Goal: Contribute content: Add original content to the website for others to see

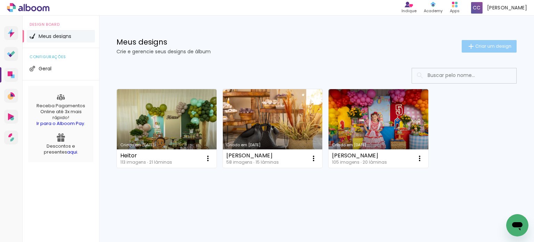
click at [492, 44] on span "Criar um design" at bounding box center [493, 46] width 36 height 5
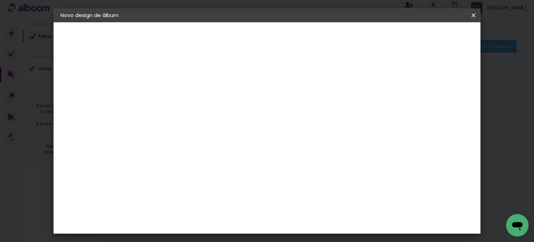
click at [174, 95] on input at bounding box center [174, 93] width 0 height 11
type input "lunna 15"
type paper-input "lunna 15"
click at [0, 0] on slot "Avançar" at bounding box center [0, 0] width 0 height 0
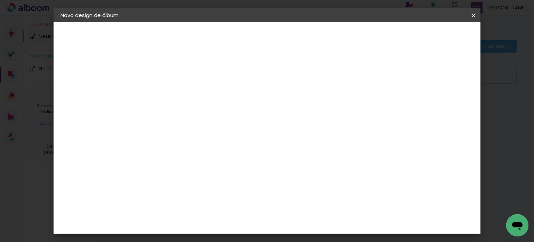
click at [213, 146] on paper-item "Canaan Álbuns" at bounding box center [191, 155] width 75 height 18
click at [304, 40] on paper-button "Avançar" at bounding box center [287, 37] width 34 height 12
click at [221, 155] on span "25 × 25" at bounding box center [205, 162] width 32 height 14
click at [0, 0] on slot "Avançar" at bounding box center [0, 0] width 0 height 0
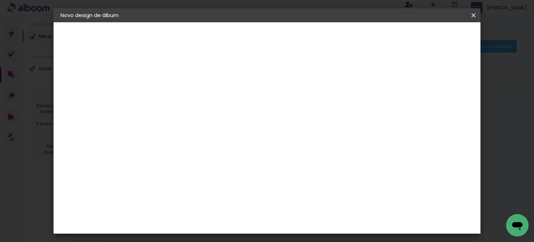
click at [298, 76] on div at bounding box center [295, 75] width 6 height 6
type paper-checkbox "on"
click at [337, 36] on span "Iniciar design" at bounding box center [321, 39] width 31 height 10
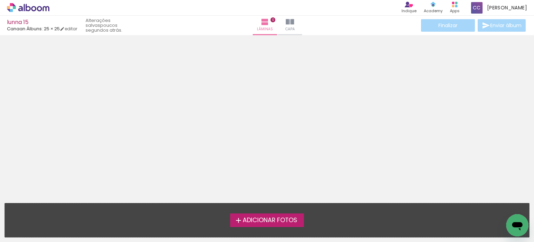
click at [297, 218] on span "Adicionar Fotos" at bounding box center [270, 220] width 55 height 6
click at [0, 0] on input "file" at bounding box center [0, 0] width 0 height 0
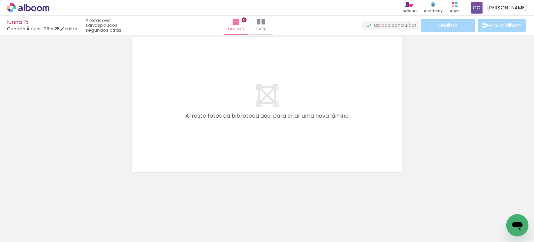
scroll to position [0, 20]
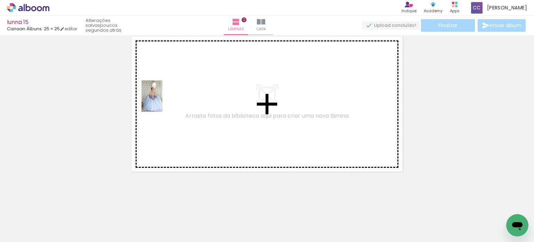
drag, startPoint x: 88, startPoint y: 217, endPoint x: 210, endPoint y: 94, distance: 172.9
click at [163, 101] on quentale-workspace at bounding box center [267, 121] width 534 height 242
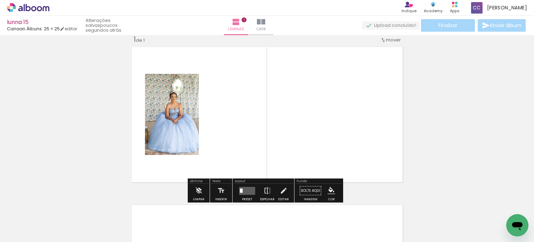
scroll to position [9, 0]
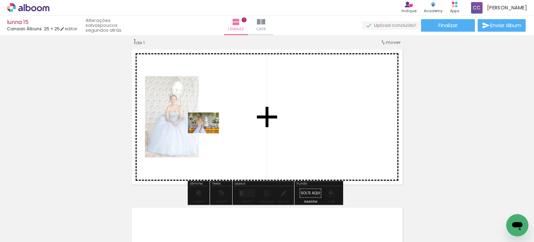
drag, startPoint x: 129, startPoint y: 218, endPoint x: 195, endPoint y: 170, distance: 81.5
click at [216, 126] on quentale-workspace at bounding box center [267, 121] width 534 height 242
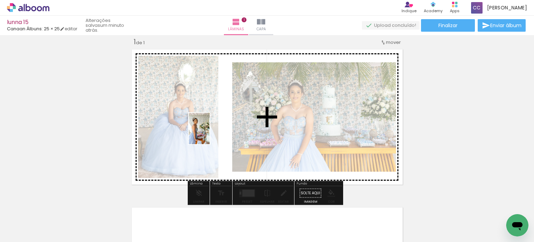
drag, startPoint x: 168, startPoint y: 218, endPoint x: 210, endPoint y: 134, distance: 93.8
click at [210, 134] on quentale-workspace at bounding box center [267, 121] width 534 height 242
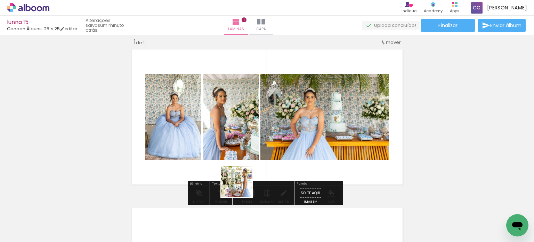
drag, startPoint x: 211, startPoint y: 222, endPoint x: 309, endPoint y: 132, distance: 132.4
click at [317, 133] on quentale-workspace at bounding box center [267, 121] width 534 height 242
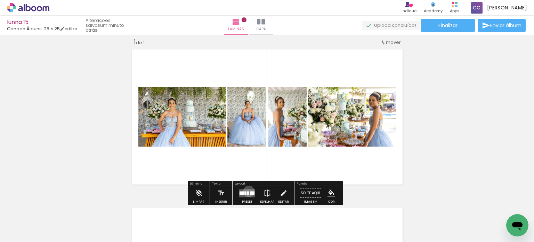
click at [247, 191] on div at bounding box center [248, 192] width 2 height 3
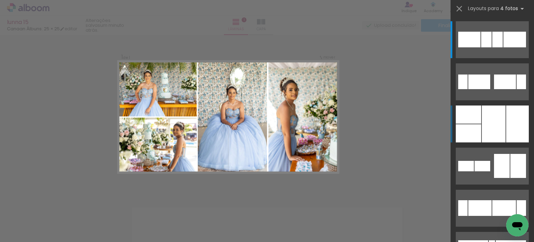
click at [482, 120] on div at bounding box center [494, 123] width 24 height 37
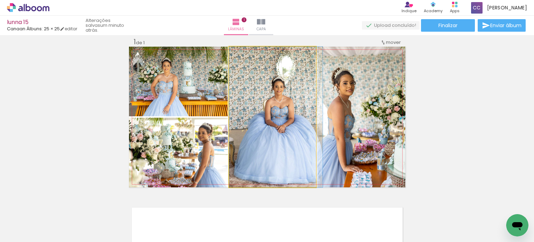
click at [289, 112] on quentale-photo at bounding box center [272, 117] width 87 height 140
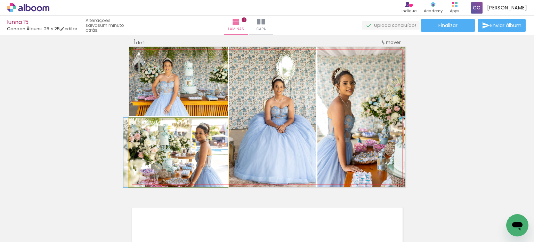
drag, startPoint x: 209, startPoint y: 146, endPoint x: 204, endPoint y: 145, distance: 5.3
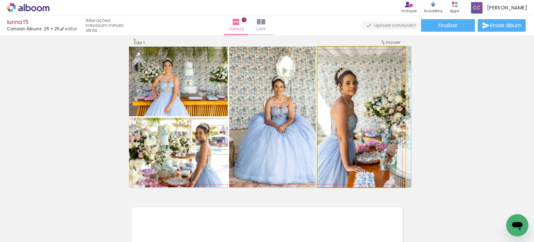
drag, startPoint x: 353, startPoint y: 116, endPoint x: 359, endPoint y: 116, distance: 5.6
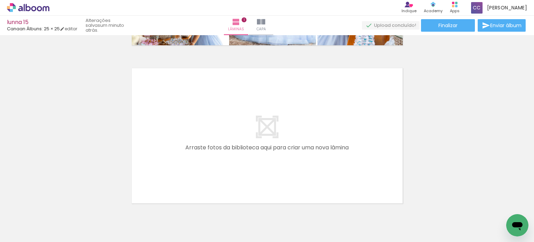
scroll to position [179, 0]
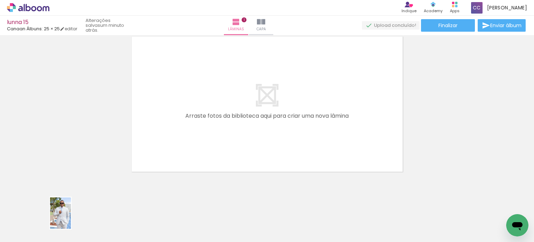
drag, startPoint x: 57, startPoint y: 221, endPoint x: 71, endPoint y: 218, distance: 13.9
click at [0, 0] on slot at bounding box center [0, 0] width 0 height 0
drag, startPoint x: 249, startPoint y: 220, endPoint x: 271, endPoint y: 192, distance: 35.1
click at [198, 113] on quentale-workspace at bounding box center [267, 121] width 534 height 242
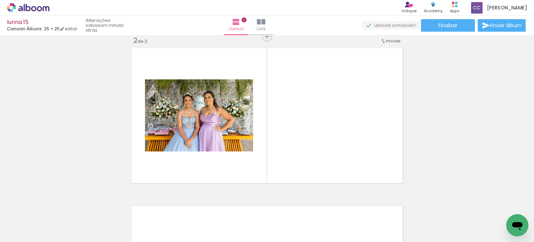
scroll to position [167, 0]
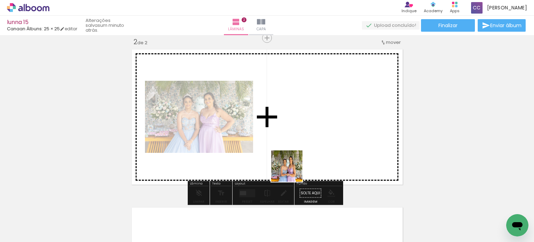
drag, startPoint x: 283, startPoint y: 217, endPoint x: 314, endPoint y: 183, distance: 45.8
click at [303, 133] on quentale-workspace at bounding box center [267, 121] width 534 height 242
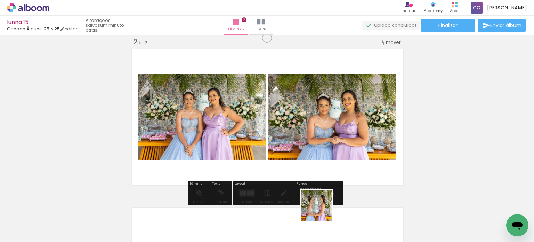
drag, startPoint x: 321, startPoint y: 221, endPoint x: 355, endPoint y: 182, distance: 51.8
click at [336, 141] on quentale-workspace at bounding box center [267, 121] width 534 height 242
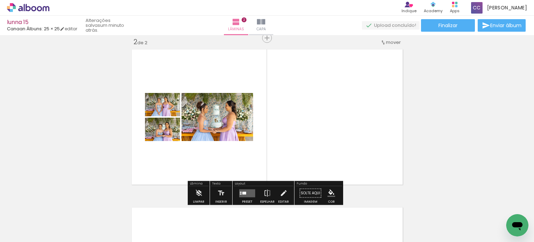
drag, startPoint x: 364, startPoint y: 223, endPoint x: 409, endPoint y: 190, distance: 55.5
click at [340, 127] on quentale-workspace at bounding box center [267, 121] width 534 height 242
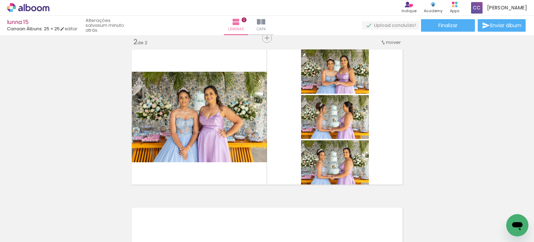
scroll to position [0, 264]
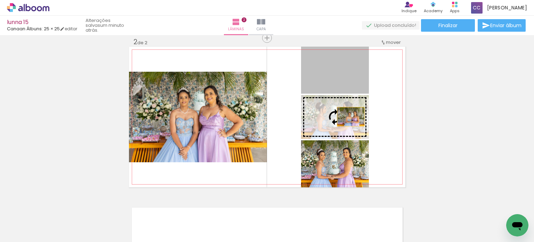
drag, startPoint x: 345, startPoint y: 78, endPoint x: 349, endPoint y: 116, distance: 38.5
click at [0, 0] on slot at bounding box center [0, 0] width 0 height 0
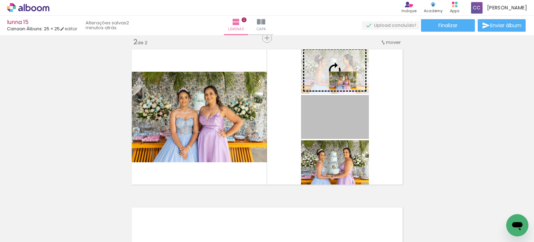
drag, startPoint x: 339, startPoint y: 123, endPoint x: 339, endPoint y: 79, distance: 43.8
click at [0, 0] on slot at bounding box center [0, 0] width 0 height 0
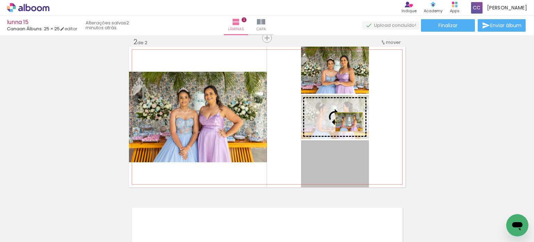
drag, startPoint x: 344, startPoint y: 171, endPoint x: 346, endPoint y: 120, distance: 51.2
click at [0, 0] on slot at bounding box center [0, 0] width 0 height 0
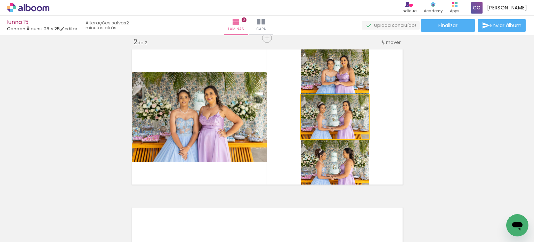
drag, startPoint x: 339, startPoint y: 131, endPoint x: 339, endPoint y: 126, distance: 5.2
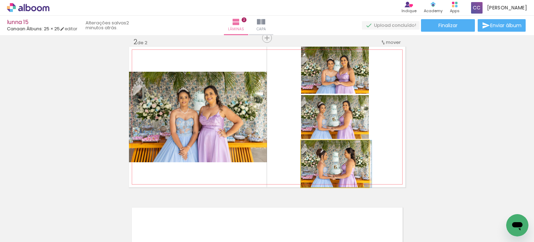
drag, startPoint x: 338, startPoint y: 169, endPoint x: 342, endPoint y: 169, distance: 4.5
drag, startPoint x: 342, startPoint y: 169, endPoint x: 343, endPoint y: 125, distance: 44.5
click at [0, 0] on slot at bounding box center [0, 0] width 0 height 0
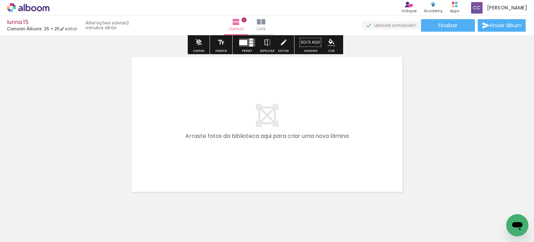
scroll to position [337, 0]
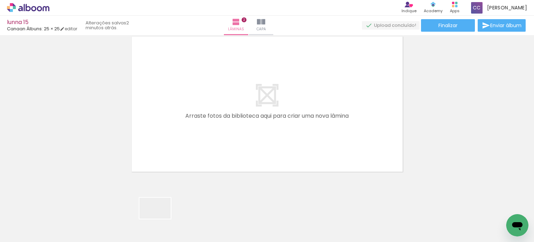
drag, startPoint x: 160, startPoint y: 220, endPoint x: 222, endPoint y: 187, distance: 71.1
click at [195, 132] on quentale-workspace at bounding box center [267, 121] width 534 height 242
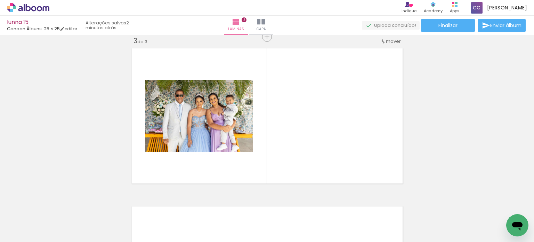
scroll to position [324, 0]
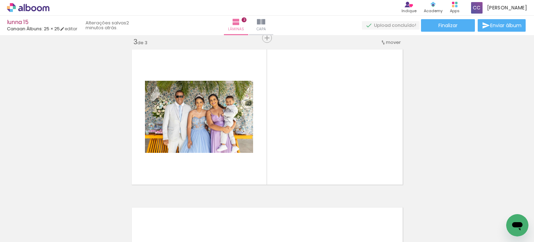
drag, startPoint x: 234, startPoint y: 220, endPoint x: 267, endPoint y: 161, distance: 67.9
click at [261, 125] on quentale-workspace at bounding box center [267, 121] width 534 height 242
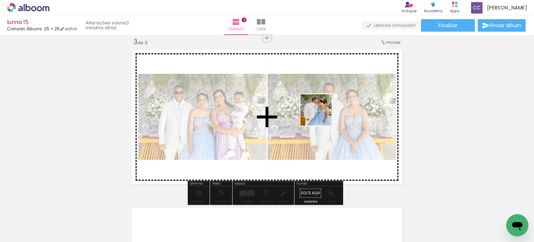
drag, startPoint x: 275, startPoint y: 214, endPoint x: 323, endPoint y: 113, distance: 112.0
click at [323, 113] on quentale-workspace at bounding box center [267, 121] width 534 height 242
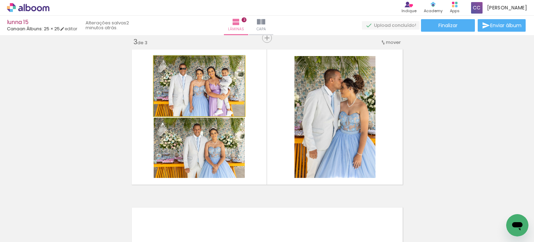
drag, startPoint x: 234, startPoint y: 101, endPoint x: 236, endPoint y: 96, distance: 5.6
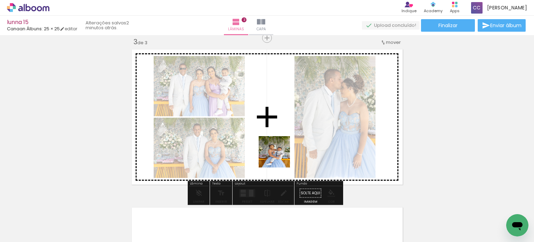
drag, startPoint x: 200, startPoint y: 218, endPoint x: 296, endPoint y: 148, distance: 119.2
click at [297, 143] on quentale-workspace at bounding box center [267, 121] width 534 height 242
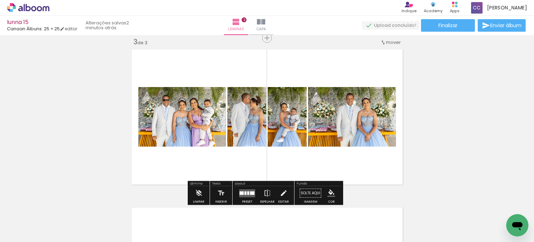
click at [247, 191] on div at bounding box center [248, 192] width 2 height 3
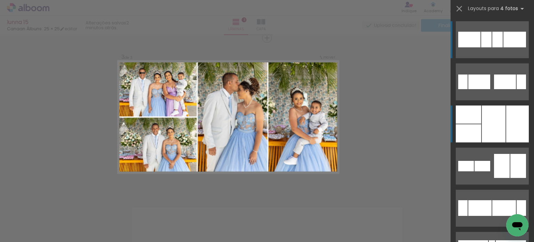
click at [492, 124] on div at bounding box center [494, 123] width 24 height 37
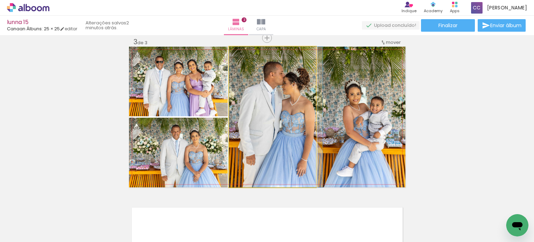
drag, startPoint x: 282, startPoint y: 110, endPoint x: 303, endPoint y: 110, distance: 20.9
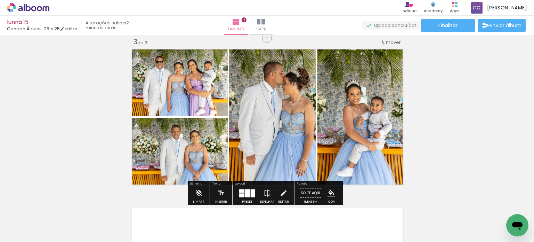
click at [0, 0] on slot at bounding box center [0, 0] width 0 height 0
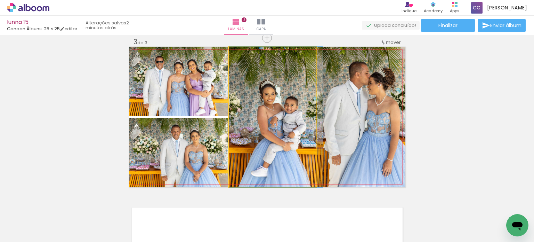
drag, startPoint x: 282, startPoint y: 112, endPoint x: 291, endPoint y: 111, distance: 8.7
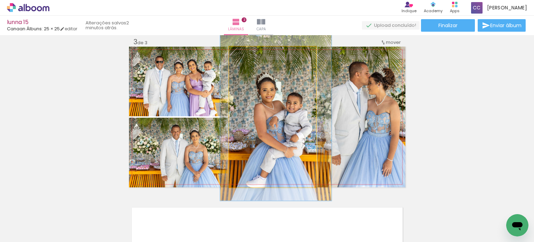
drag, startPoint x: 247, startPoint y: 58, endPoint x: 253, endPoint y: 57, distance: 5.9
click at [253, 57] on div at bounding box center [249, 53] width 11 height 11
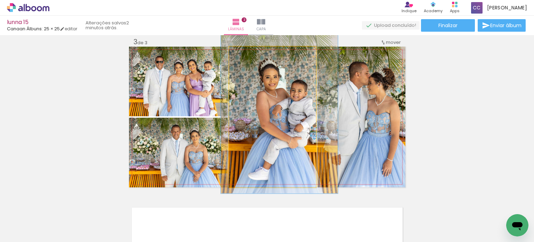
drag, startPoint x: 272, startPoint y: 91, endPoint x: 274, endPoint y: 80, distance: 11.7
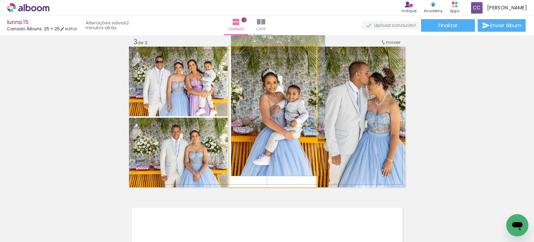
drag, startPoint x: 251, startPoint y: 56, endPoint x: 261, endPoint y: 75, distance: 21.2
type paper-slider "100"
click at [240, 55] on div at bounding box center [245, 53] width 11 height 11
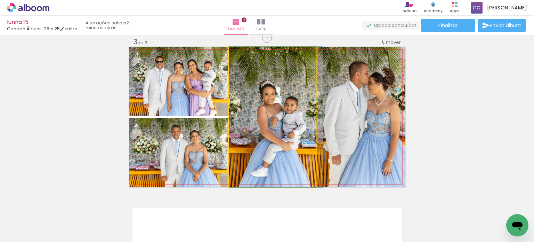
drag, startPoint x: 280, startPoint y: 95, endPoint x: 282, endPoint y: 82, distance: 13.4
drag, startPoint x: 280, startPoint y: 108, endPoint x: 281, endPoint y: 94, distance: 15.0
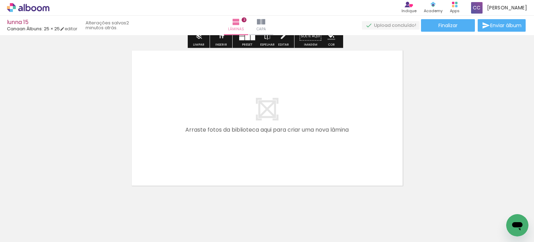
scroll to position [495, 0]
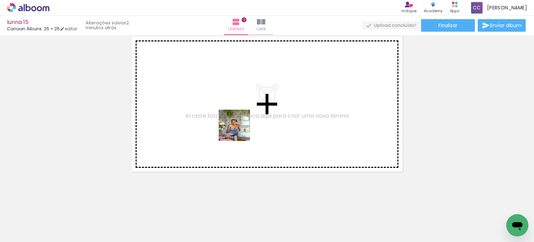
drag, startPoint x: 304, startPoint y: 210, endPoint x: 362, endPoint y: 206, distance: 58.3
click at [234, 120] on quentale-workspace at bounding box center [267, 121] width 534 height 242
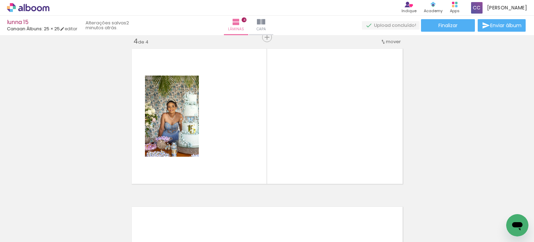
scroll to position [482, 0]
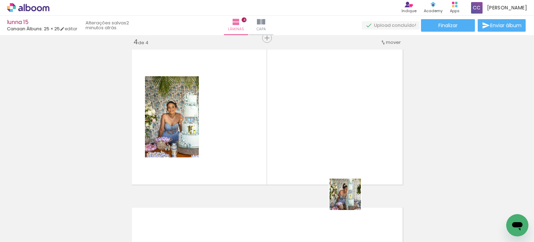
drag, startPoint x: 351, startPoint y: 199, endPoint x: 393, endPoint y: 212, distance: 44.4
click at [330, 137] on quentale-workspace at bounding box center [267, 121] width 534 height 242
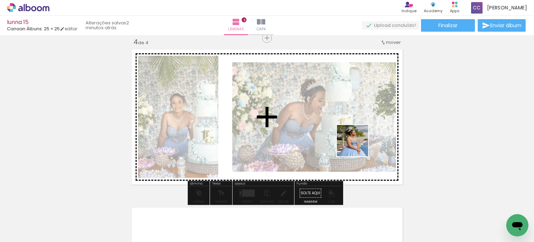
drag, startPoint x: 370, startPoint y: 170, endPoint x: 432, endPoint y: 213, distance: 74.8
click at [356, 128] on quentale-workspace at bounding box center [267, 121] width 534 height 242
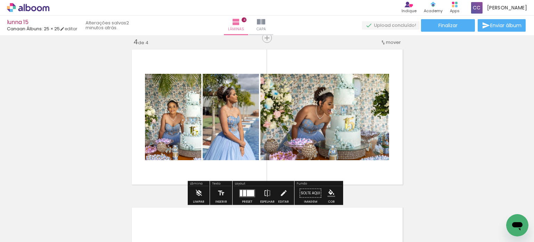
drag, startPoint x: 430, startPoint y: 217, endPoint x: 367, endPoint y: 135, distance: 103.2
click at [363, 132] on quentale-workspace at bounding box center [267, 121] width 534 height 242
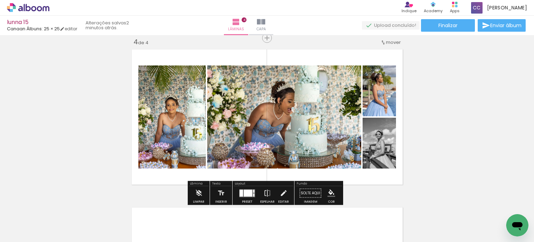
scroll to position [517, 0]
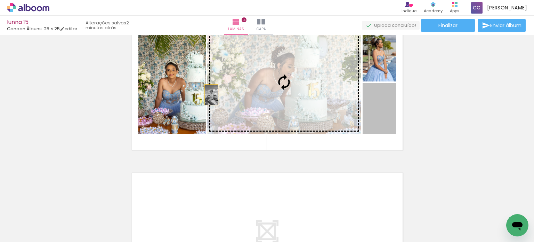
drag, startPoint x: 381, startPoint y: 121, endPoint x: 182, endPoint y: 91, distance: 201.5
click at [0, 0] on slot at bounding box center [0, 0] width 0 height 0
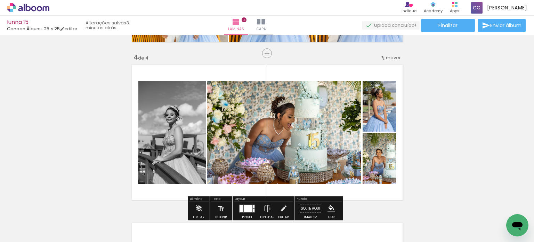
scroll to position [444, 0]
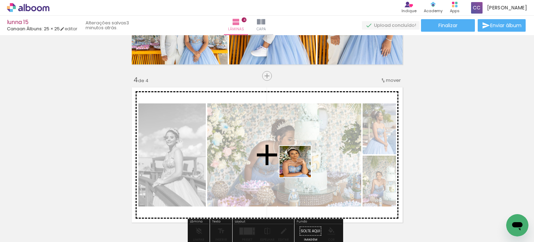
drag, startPoint x: 305, startPoint y: 226, endPoint x: 366, endPoint y: 154, distance: 94.0
click at [300, 154] on quentale-workspace at bounding box center [267, 121] width 534 height 242
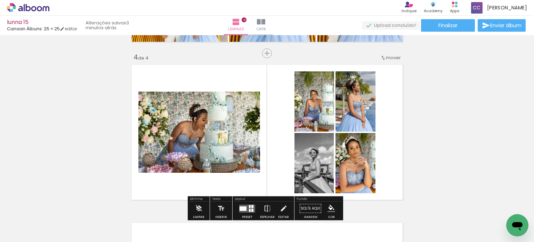
scroll to position [479, 0]
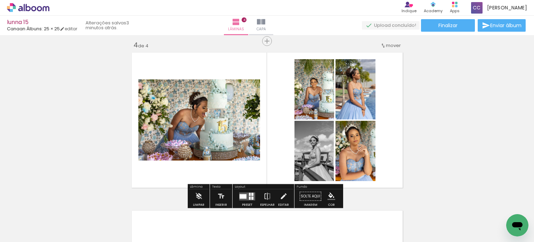
click at [247, 195] on quentale-layouter at bounding box center [247, 196] width 16 height 8
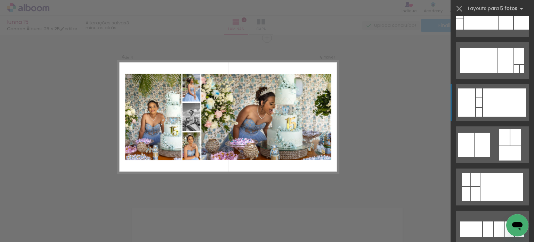
scroll to position [243, 0]
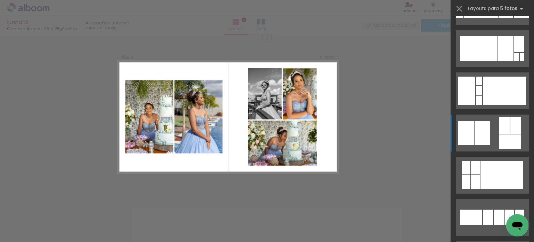
click at [495, 128] on quentale-layouter at bounding box center [492, 132] width 73 height 37
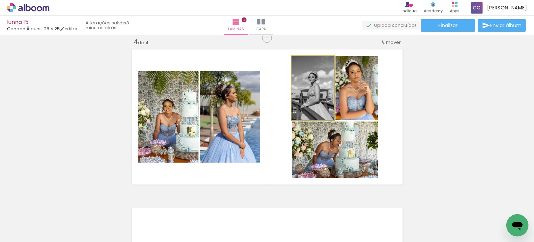
drag, startPoint x: 311, startPoint y: 89, endPoint x: 307, endPoint y: 86, distance: 4.9
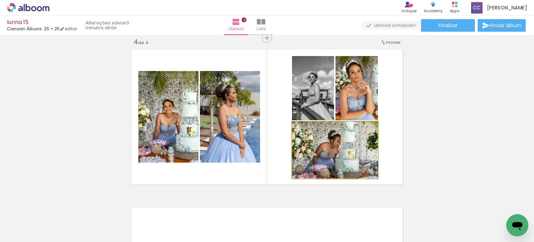
drag, startPoint x: 353, startPoint y: 147, endPoint x: 352, endPoint y: 153, distance: 5.7
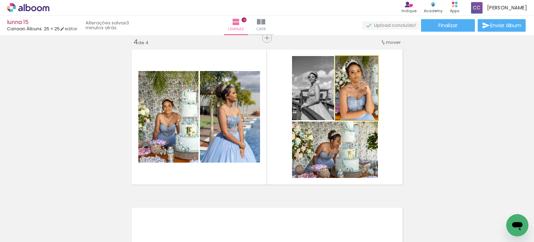
drag, startPoint x: 359, startPoint y: 99, endPoint x: 237, endPoint y: 122, distance: 124.2
click at [0, 0] on slot at bounding box center [0, 0] width 0 height 0
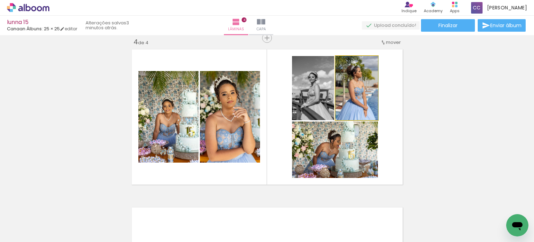
drag, startPoint x: 367, startPoint y: 96, endPoint x: 371, endPoint y: 95, distance: 4.2
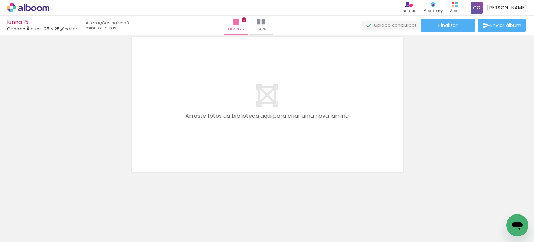
scroll to position [0, 590]
drag, startPoint x: 150, startPoint y: 221, endPoint x: 193, endPoint y: 127, distance: 104.0
click at [193, 127] on quentale-workspace at bounding box center [267, 121] width 534 height 242
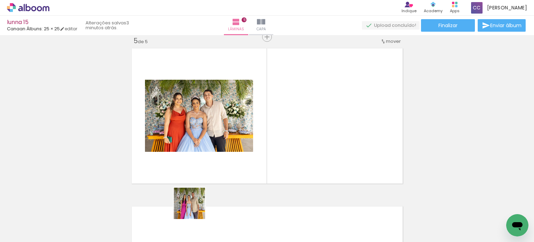
scroll to position [640, 0]
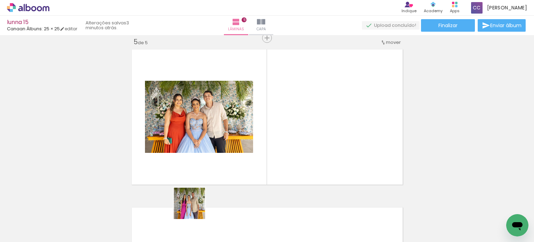
drag, startPoint x: 190, startPoint y: 224, endPoint x: 230, endPoint y: 188, distance: 53.7
click at [230, 125] on quentale-workspace at bounding box center [267, 121] width 534 height 242
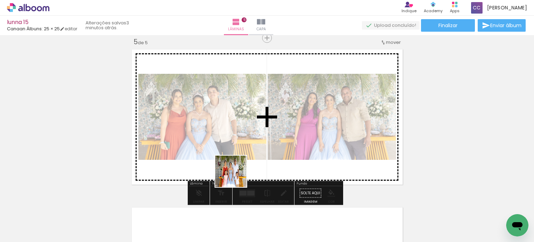
drag, startPoint x: 223, startPoint y: 224, endPoint x: 254, endPoint y: 164, distance: 67.0
click at [252, 124] on quentale-workspace at bounding box center [267, 121] width 534 height 242
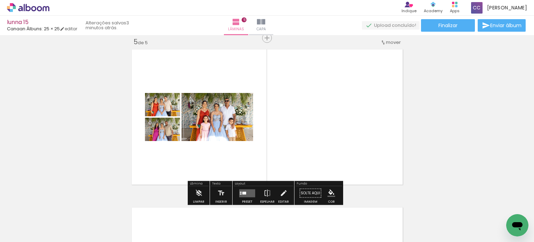
drag, startPoint x: 262, startPoint y: 216, endPoint x: 327, endPoint y: 184, distance: 72.6
click at [322, 116] on quentale-workspace at bounding box center [267, 121] width 534 height 242
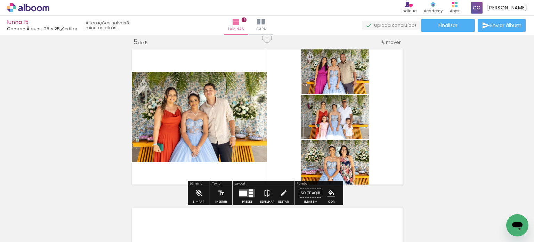
drag, startPoint x: 335, startPoint y: 216, endPoint x: 374, endPoint y: 185, distance: 49.6
click at [359, 108] on quentale-workspace at bounding box center [267, 121] width 534 height 242
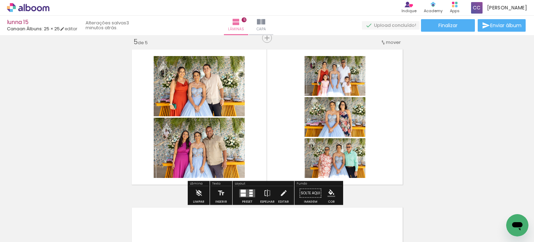
drag, startPoint x: 380, startPoint y: 218, endPoint x: 417, endPoint y: 208, distance: 39.0
click at [359, 125] on quentale-workspace at bounding box center [267, 121] width 534 height 242
